Goal: Information Seeking & Learning: Learn about a topic

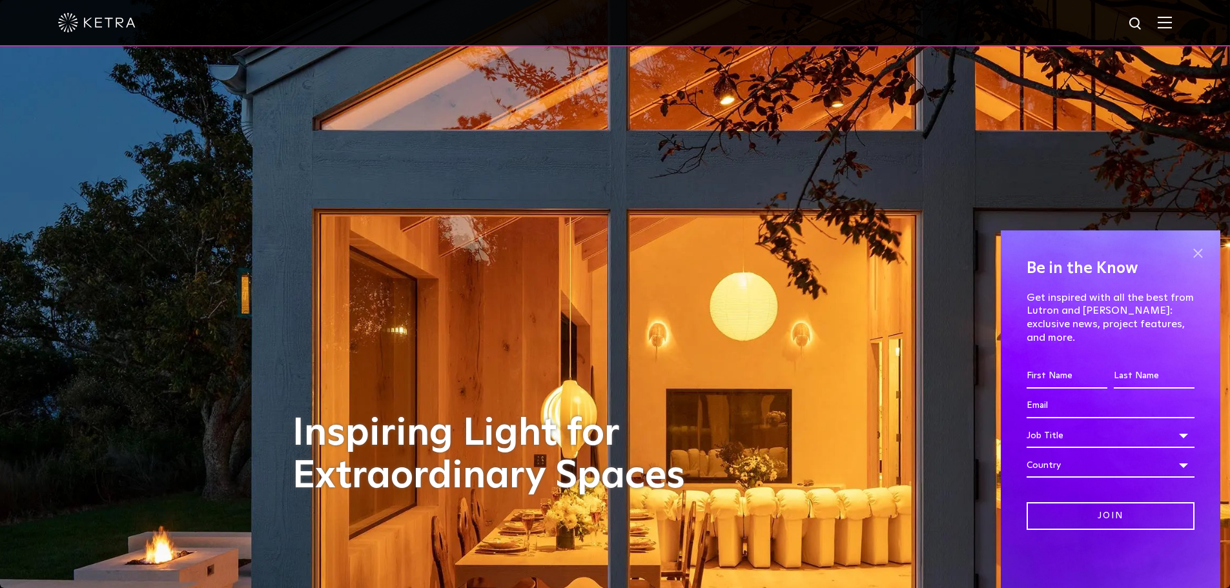
click at [1201, 261] on span at bounding box center [1197, 252] width 19 height 19
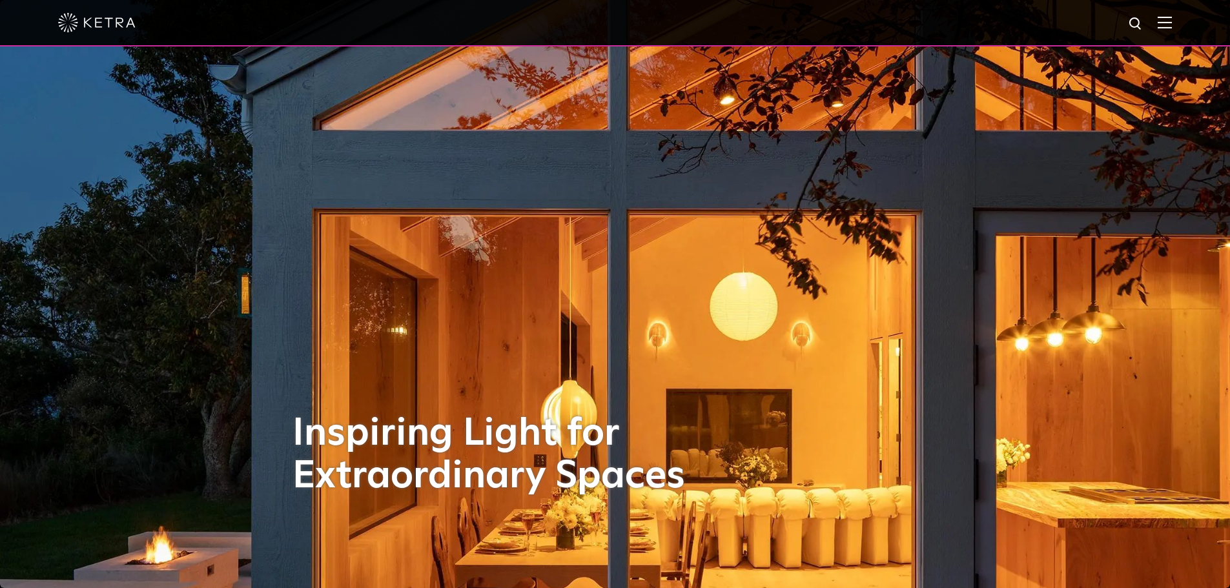
click at [1172, 18] on img at bounding box center [1165, 22] width 14 height 12
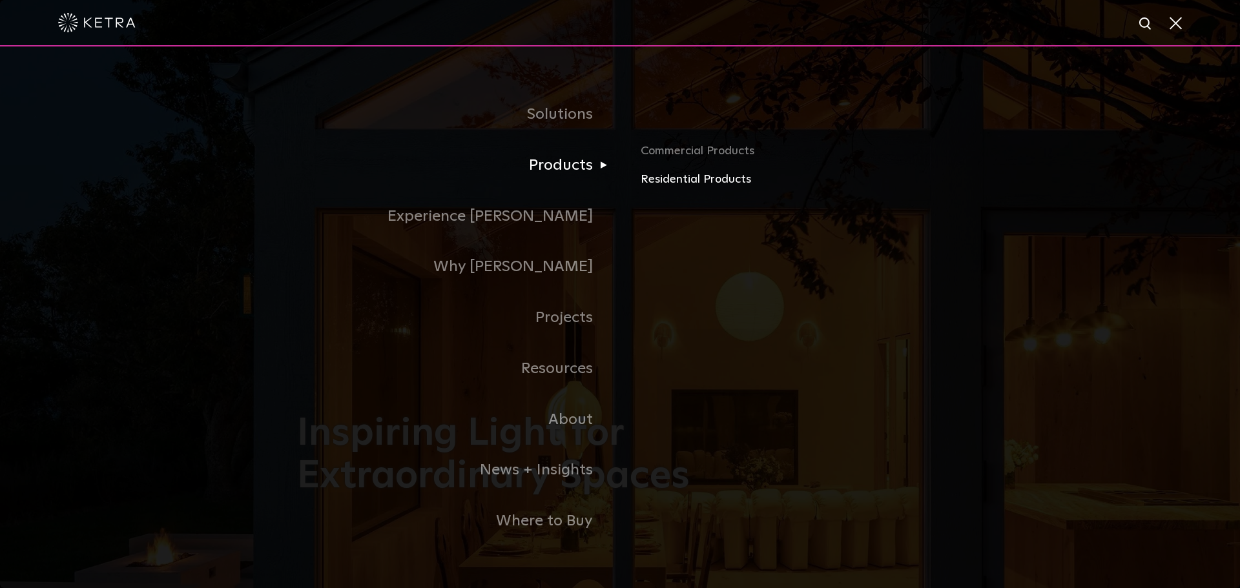
click at [655, 179] on link "Residential Products" at bounding box center [791, 179] width 302 height 19
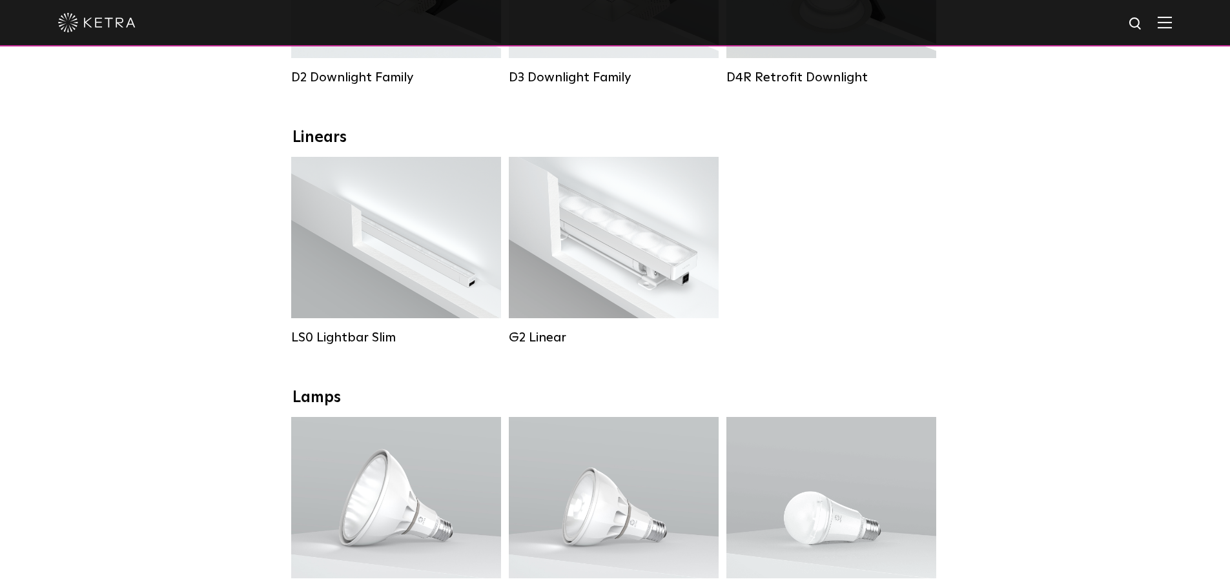
scroll to position [387, 0]
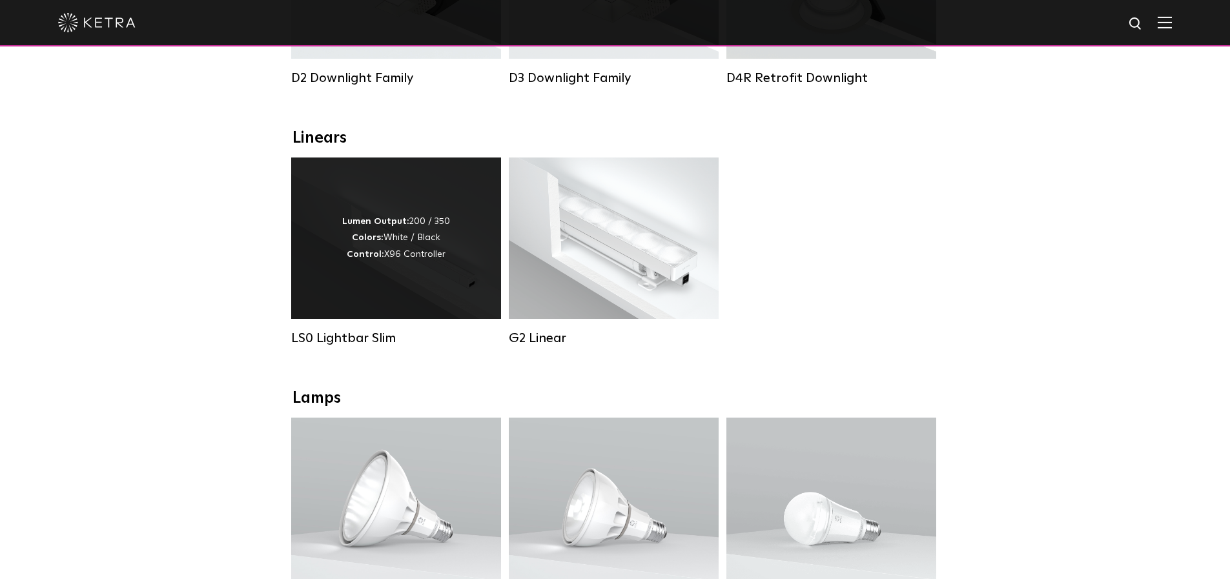
click at [406, 199] on div "Lumen Output: 200 / 350 Colors: White / Black Control: X96 Controller" at bounding box center [396, 238] width 210 height 161
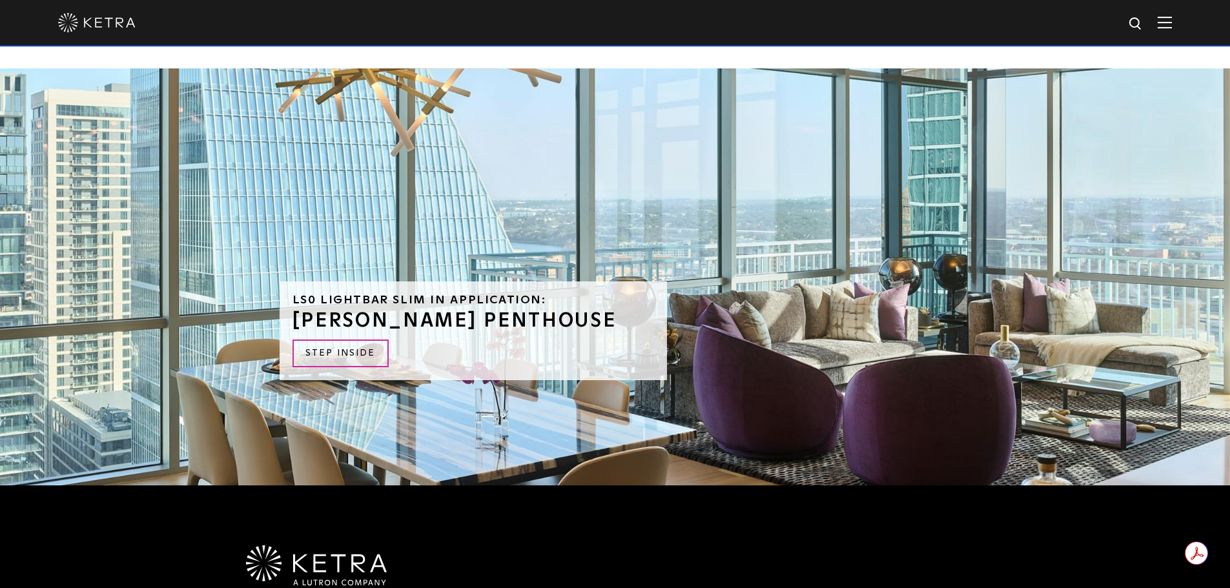
scroll to position [3034, 0]
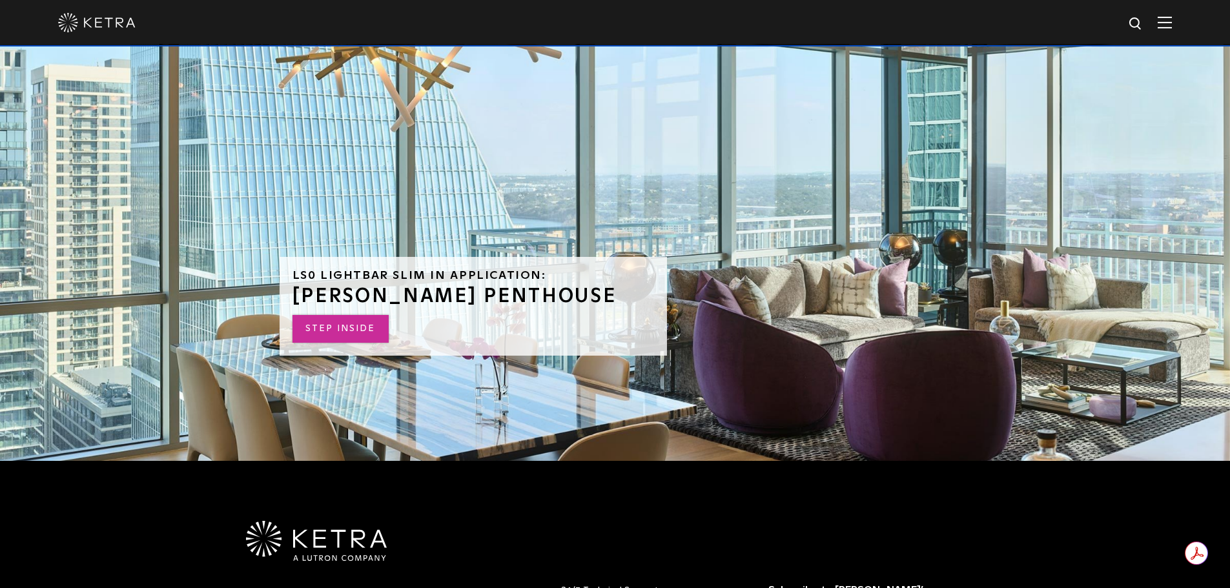
click at [354, 315] on link "STEP INSIDE" at bounding box center [340, 329] width 96 height 28
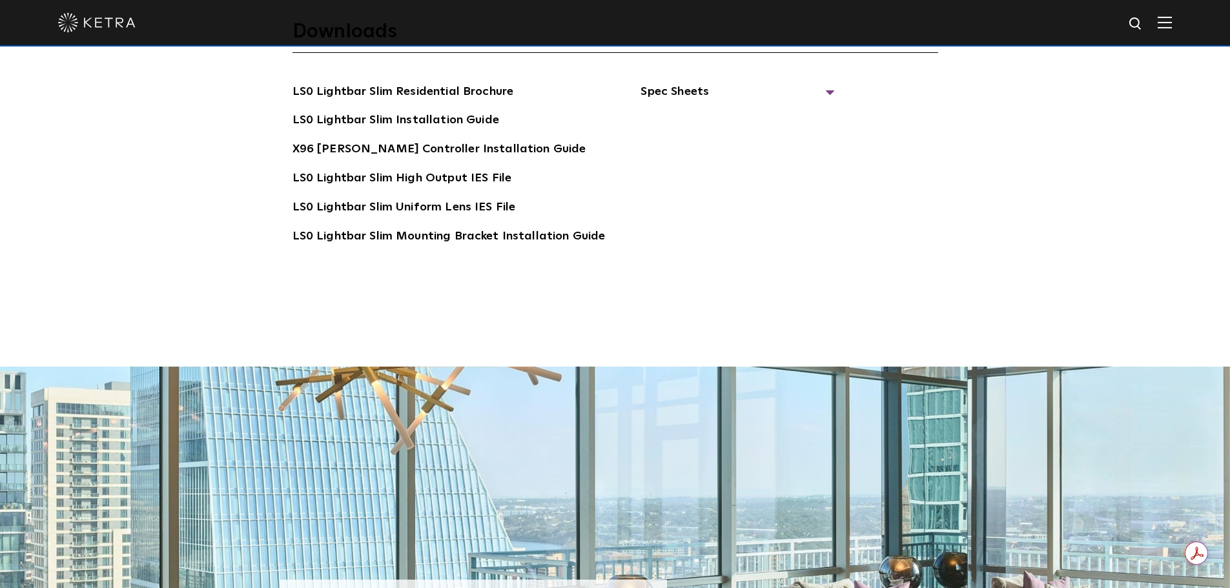
scroll to position [2453, 0]
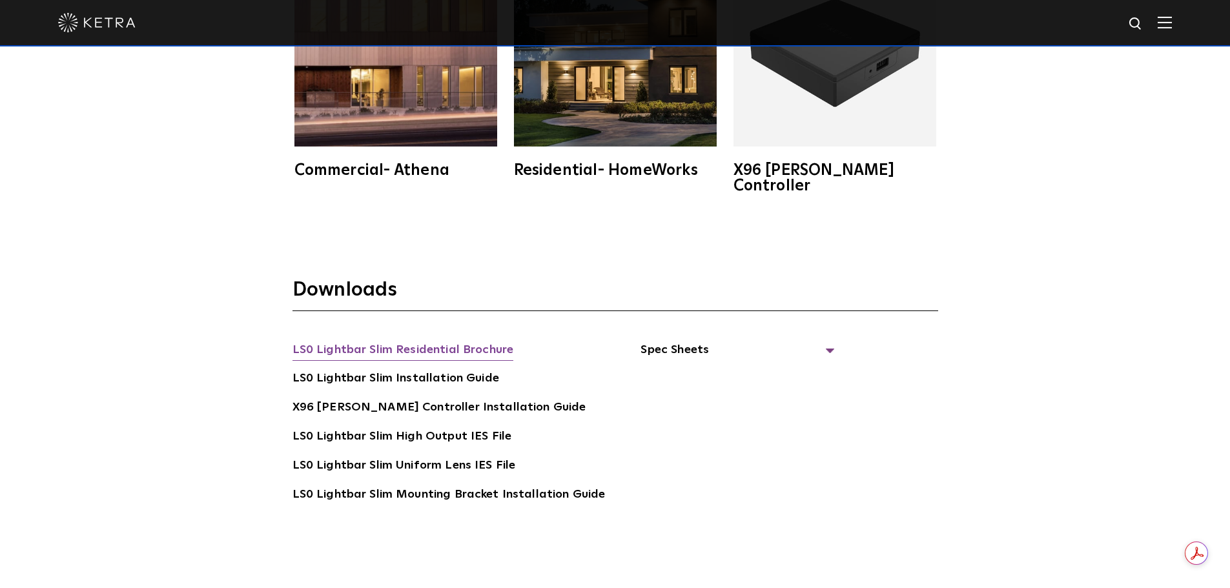
click at [409, 341] on link "LS0 Lightbar Slim Residential Brochure" at bounding box center [402, 351] width 221 height 21
